Goal: Book appointment/travel/reservation

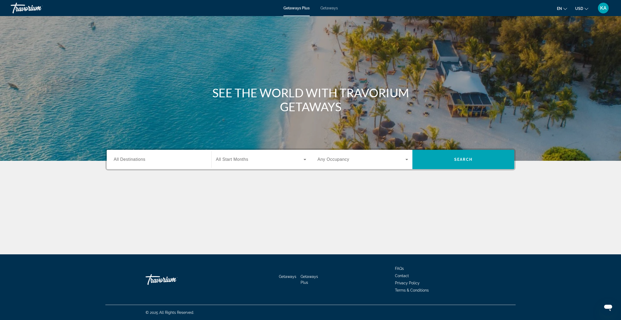
click at [332, 8] on span "Getaways" at bounding box center [328, 8] width 17 height 4
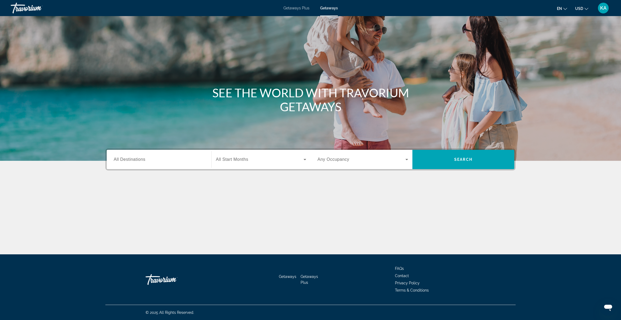
click at [133, 159] on span "All Destinations" at bounding box center [130, 159] width 32 height 5
click at [133, 159] on input "Destination All Destinations" at bounding box center [159, 159] width 91 height 6
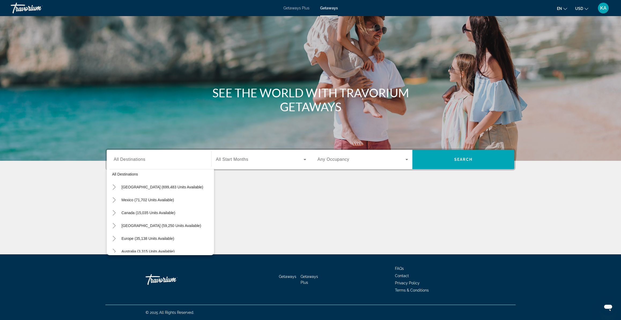
scroll to position [8, 0]
click at [115, 181] on icon "Toggle United States (699,483 units available)" at bounding box center [113, 182] width 5 height 5
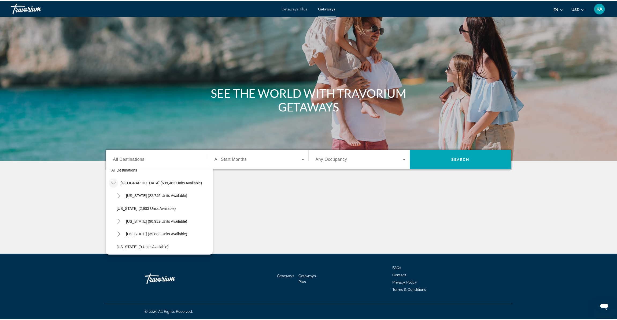
scroll to position [29, 0]
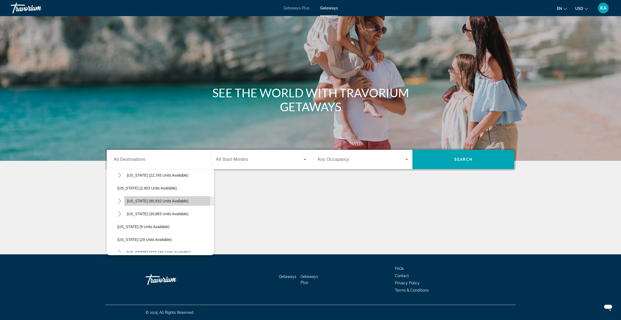
click at [138, 200] on span "[US_STATE] (90,932 units available)" at bounding box center [158, 201] width 62 height 4
type input "**********"
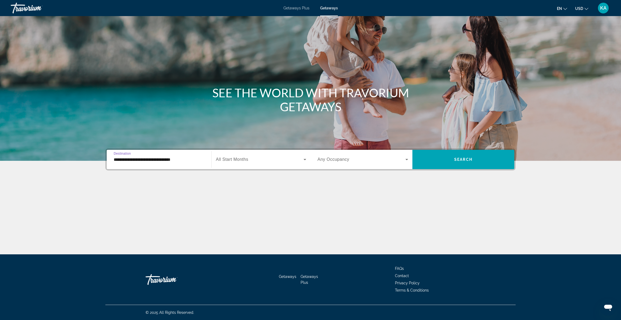
click at [247, 160] on span "All Start Months" at bounding box center [232, 159] width 32 height 5
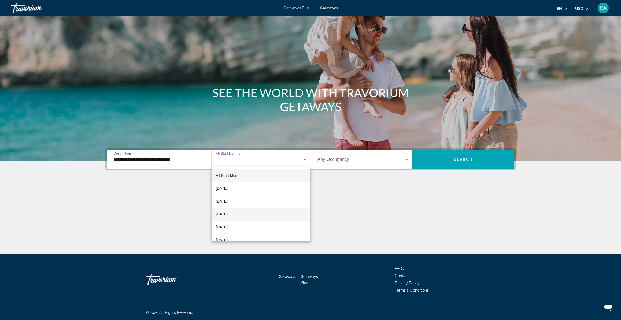
click at [227, 215] on span "[DATE]" at bounding box center [222, 214] width 12 height 6
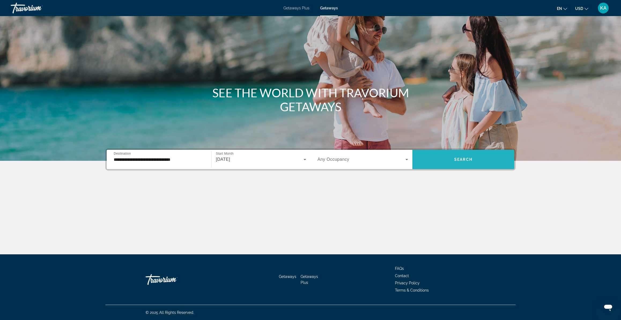
click at [451, 162] on span "Search widget" at bounding box center [463, 159] width 102 height 13
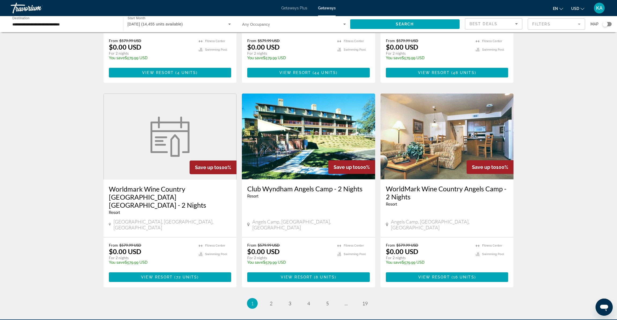
scroll to position [555, 0]
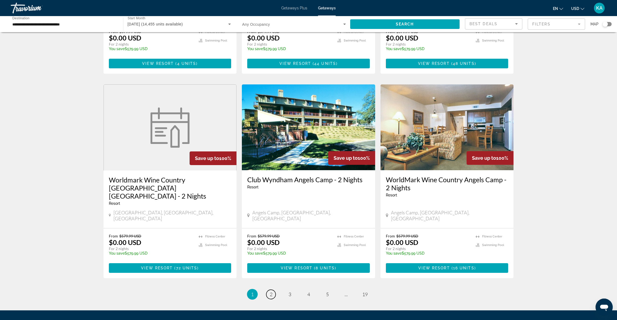
click at [272, 291] on span "2" at bounding box center [271, 294] width 3 height 6
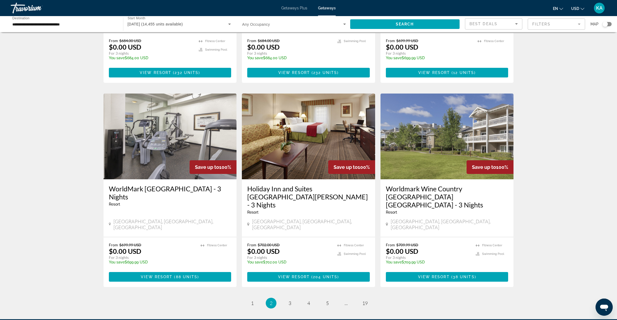
scroll to position [571, 0]
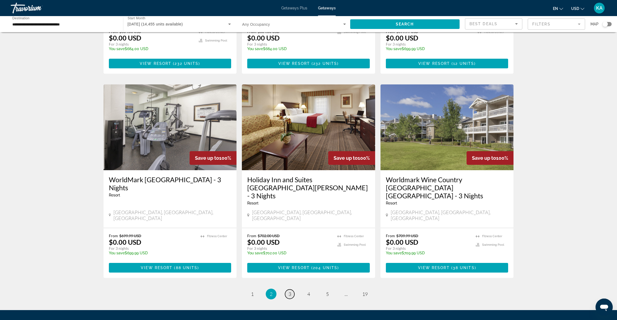
click at [292, 289] on link "page 3" at bounding box center [289, 293] width 9 height 9
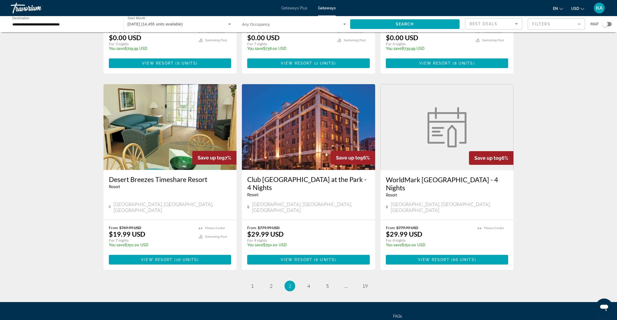
scroll to position [572, 0]
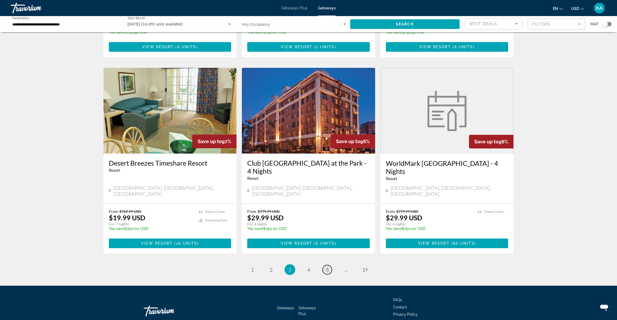
click at [327, 267] on span "5" at bounding box center [327, 270] width 3 height 6
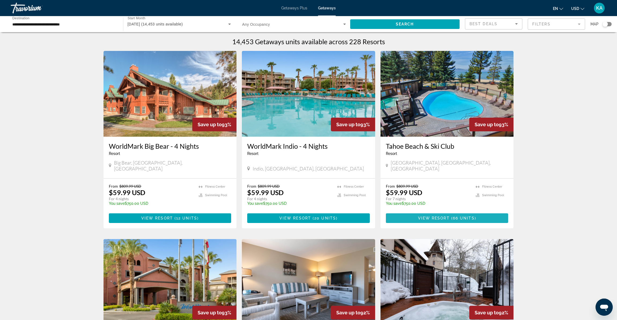
click at [441, 216] on span "View Resort" at bounding box center [434, 218] width 32 height 4
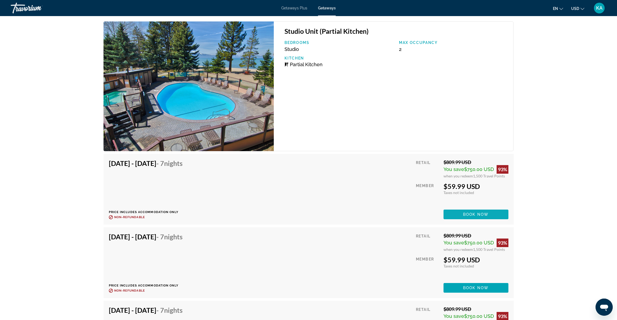
scroll to position [915, 0]
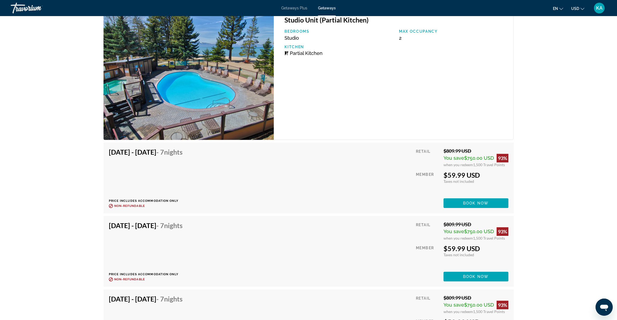
click at [486, 202] on span "Book now" at bounding box center [475, 203] width 25 height 4
